Goal: Task Accomplishment & Management: Manage account settings

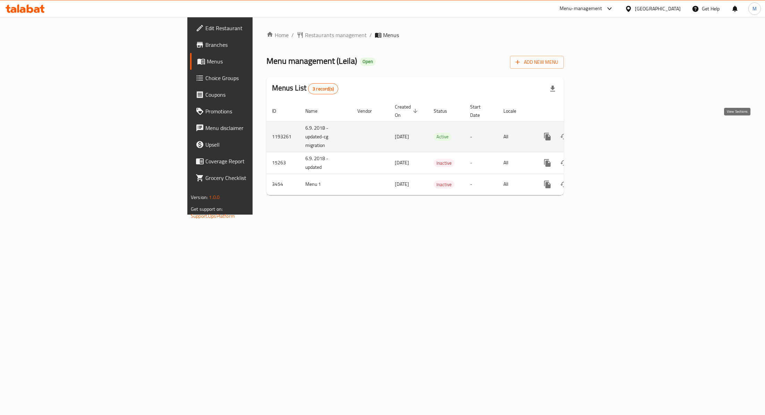
click at [606, 129] on link "enhanced table" at bounding box center [597, 136] width 17 height 17
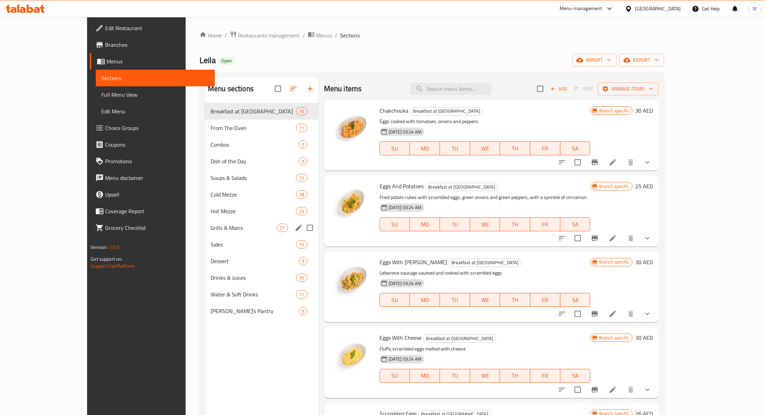
click at [205, 221] on div "Grills & Mains 27" at bounding box center [261, 228] width 113 height 17
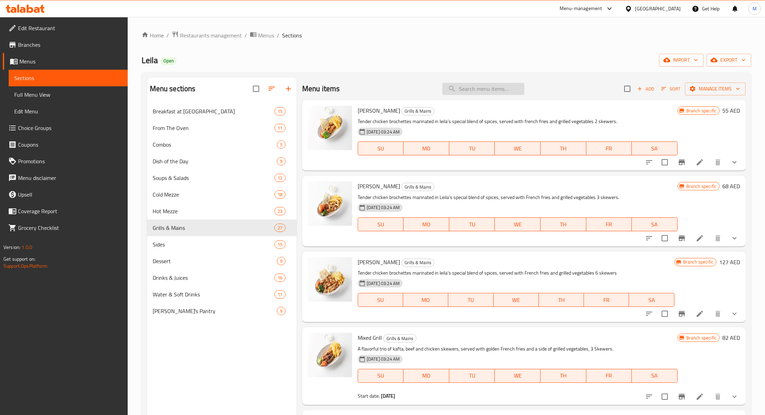
click at [475, 90] on input "search" at bounding box center [483, 89] width 82 height 12
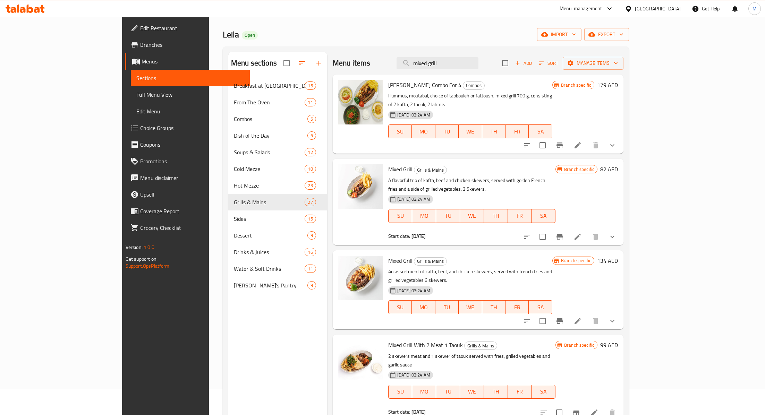
scroll to position [23, 0]
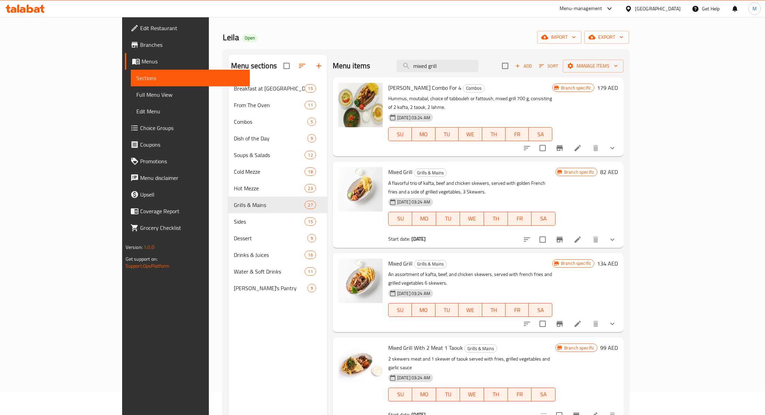
type input "mixed grill"
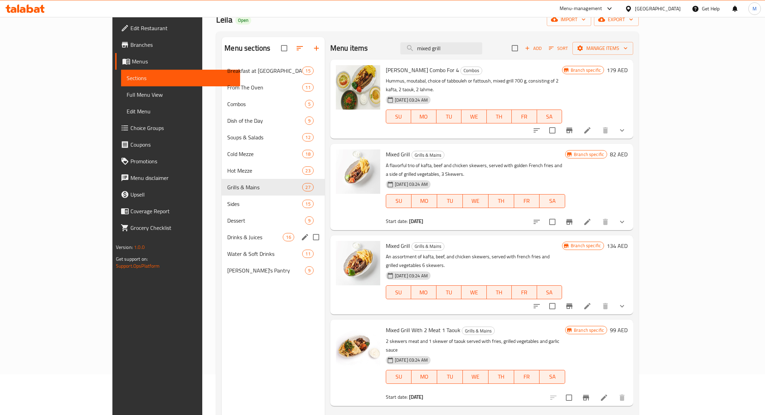
scroll to position [42, 0]
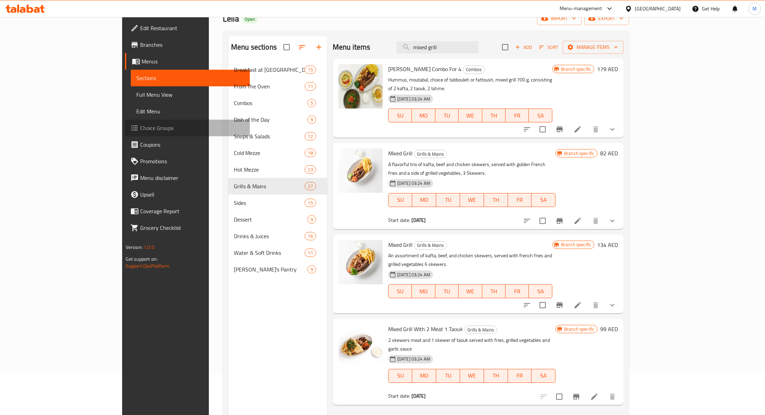
click at [140, 127] on span "Choice Groups" at bounding box center [192, 128] width 104 height 8
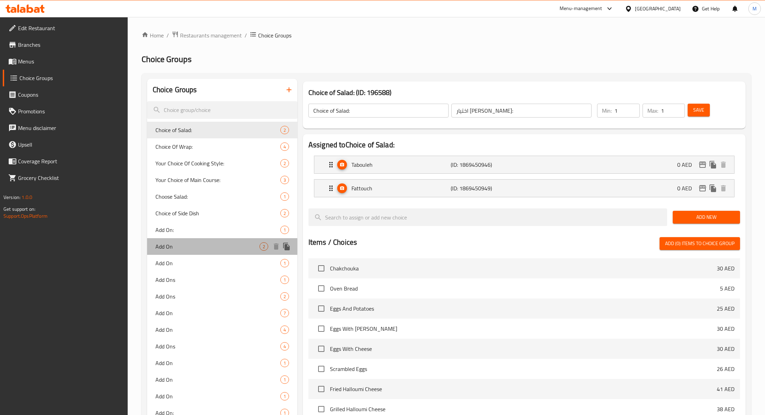
click at [182, 248] on span "Add On" at bounding box center [207, 247] width 104 height 8
type input "Add On"
type input "إضافة على"
type input "0"
type input "2"
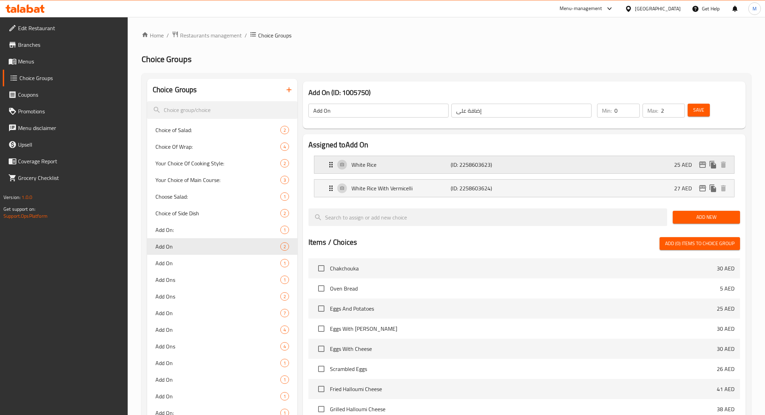
click at [520, 166] on div "White Rice (ID: 2258603623) 25 AED" at bounding box center [526, 164] width 399 height 17
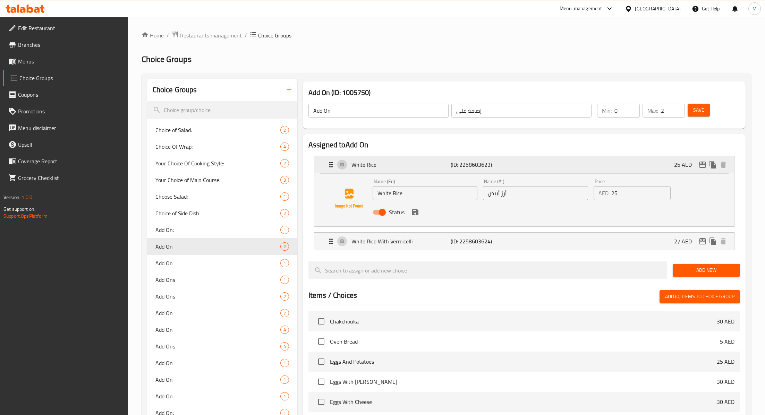
click at [703, 163] on icon "edit" at bounding box center [702, 165] width 7 height 6
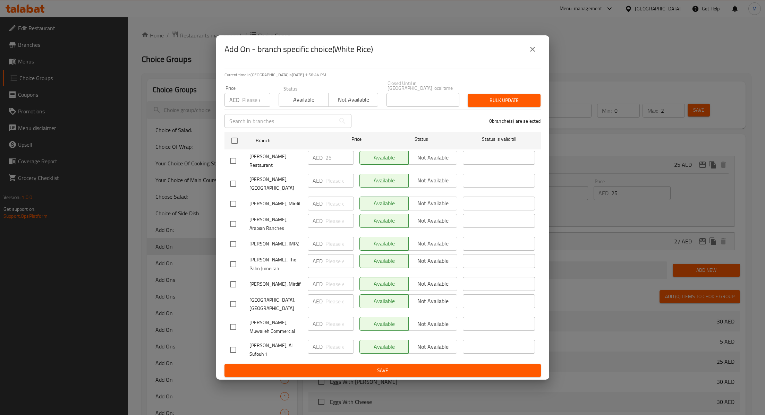
click at [532, 53] on icon "close" at bounding box center [532, 49] width 8 height 8
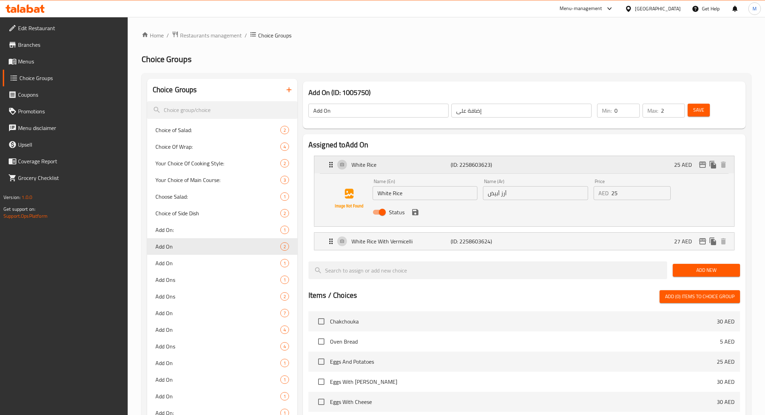
click at [392, 169] on p "White Rice" at bounding box center [400, 165] width 99 height 8
